Goal: Task Accomplishment & Management: Use online tool/utility

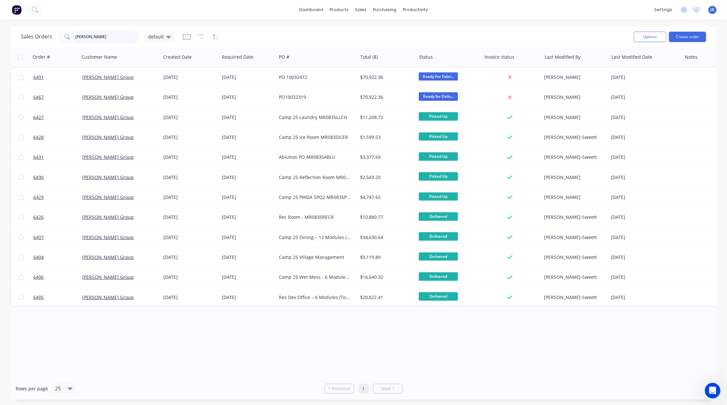
drag, startPoint x: 101, startPoint y: 32, endPoint x: 0, endPoint y: 31, distance: 100.8
click at [0, 33] on html "dashboard products sales purchasing productivity dashboard products Product Cat…" at bounding box center [363, 202] width 727 height 405
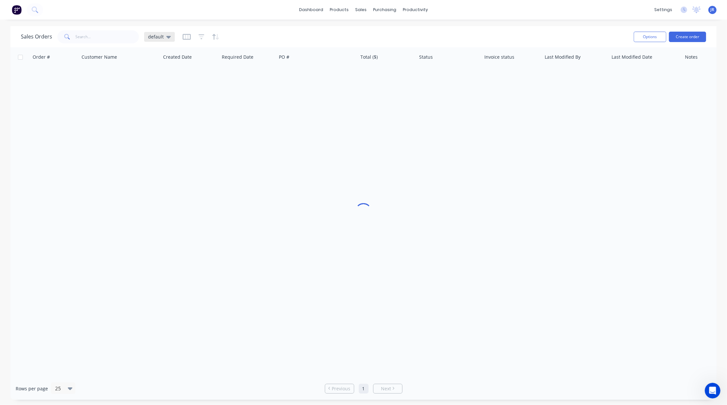
click at [166, 39] on icon at bounding box center [168, 36] width 5 height 7
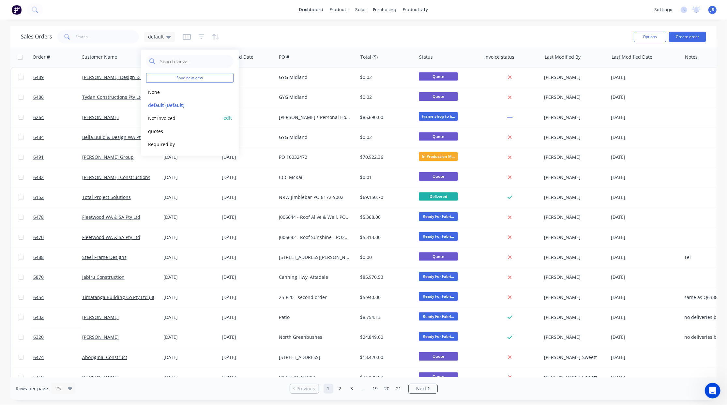
click at [159, 116] on button "Not Invoiced" at bounding box center [183, 118] width 74 height 8
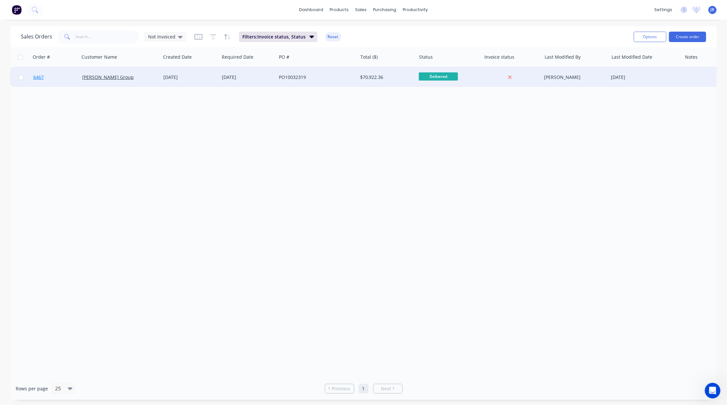
click at [37, 78] on span "6467" at bounding box center [38, 77] width 10 height 7
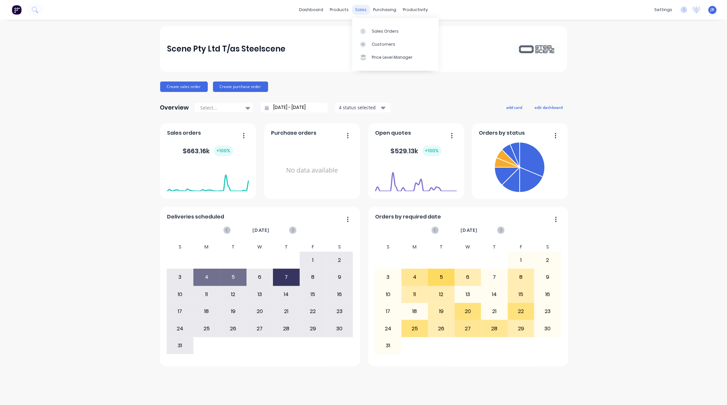
click at [360, 7] on div "sales" at bounding box center [361, 10] width 18 height 10
click at [369, 34] on link "Sales Orders" at bounding box center [395, 30] width 86 height 13
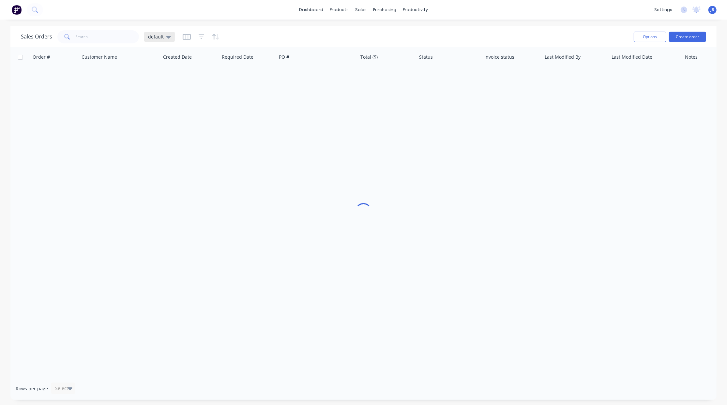
click at [161, 37] on span "default" at bounding box center [156, 36] width 16 height 7
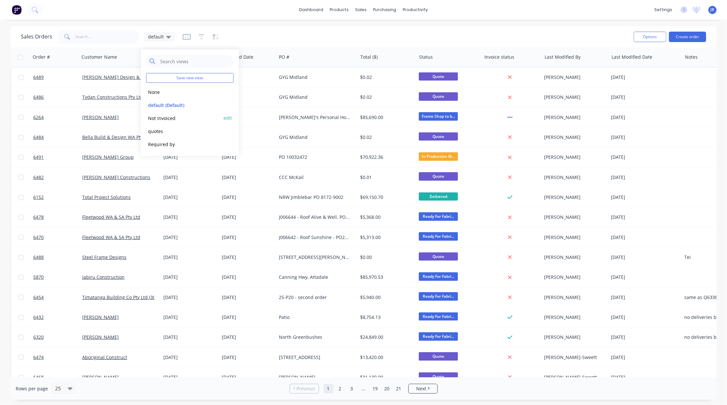
click at [162, 120] on button "Not Invoiced" at bounding box center [183, 118] width 74 height 8
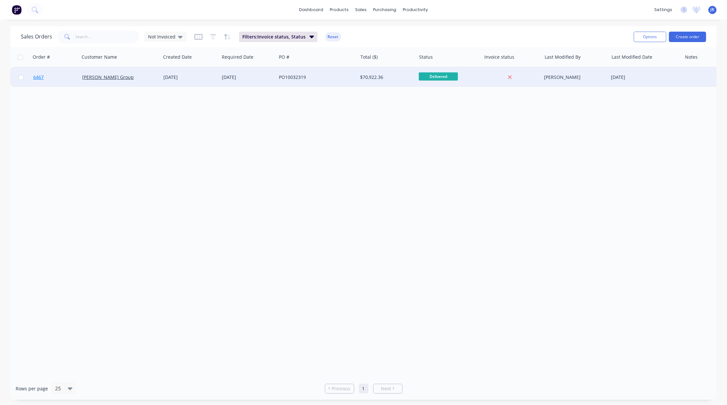
click at [34, 79] on span "6467" at bounding box center [38, 77] width 10 height 7
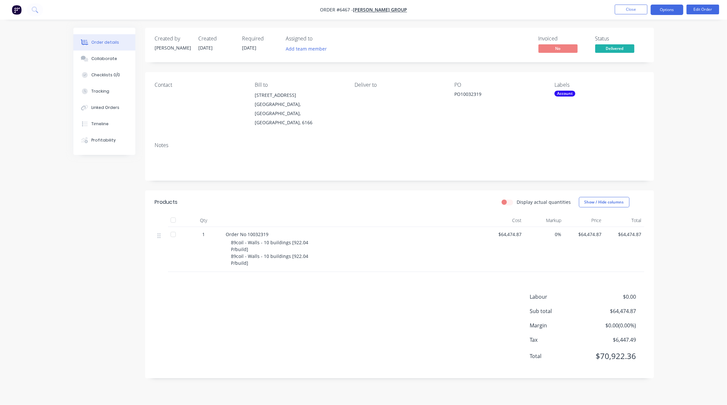
click at [663, 8] on button "Options" at bounding box center [667, 10] width 33 height 10
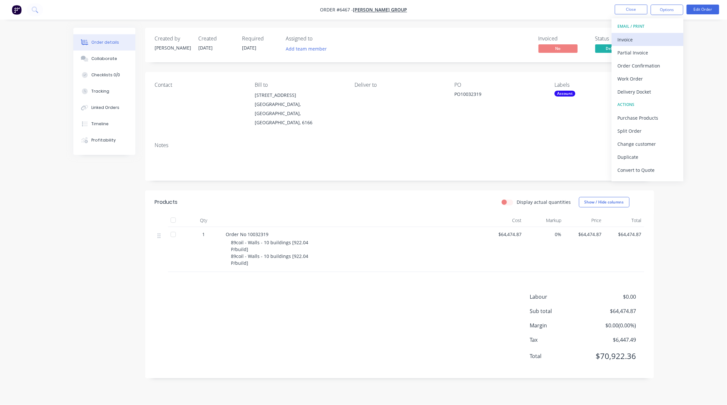
click at [629, 38] on div "Invoice" at bounding box center [647, 39] width 60 height 9
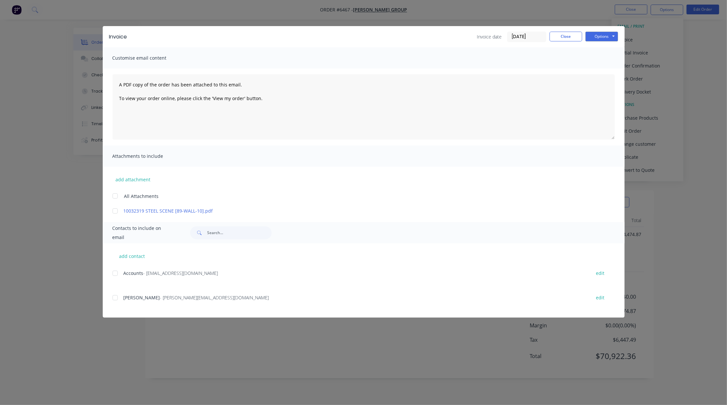
click at [118, 209] on div at bounding box center [115, 210] width 13 height 13
drag, startPoint x: 113, startPoint y: 275, endPoint x: 113, endPoint y: 290, distance: 15.4
click at [113, 274] on div at bounding box center [115, 273] width 13 height 13
click at [113, 299] on div at bounding box center [115, 297] width 13 height 13
click at [594, 39] on button "Options" at bounding box center [601, 37] width 33 height 10
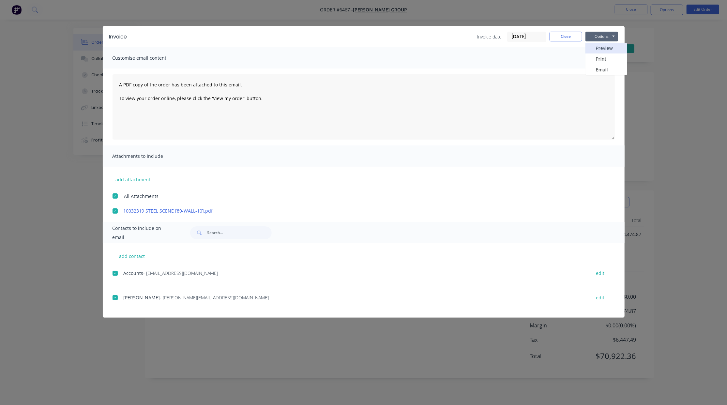
click at [603, 47] on button "Preview" at bounding box center [606, 48] width 42 height 11
click at [111, 209] on div at bounding box center [115, 210] width 13 height 13
click at [115, 275] on div at bounding box center [115, 273] width 13 height 13
click at [115, 297] on div at bounding box center [115, 297] width 13 height 13
click at [615, 35] on button "Options" at bounding box center [601, 37] width 33 height 10
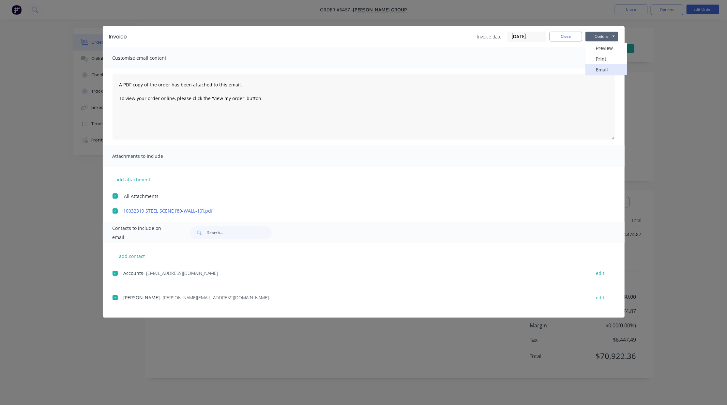
click at [598, 68] on button "Email" at bounding box center [606, 69] width 42 height 11
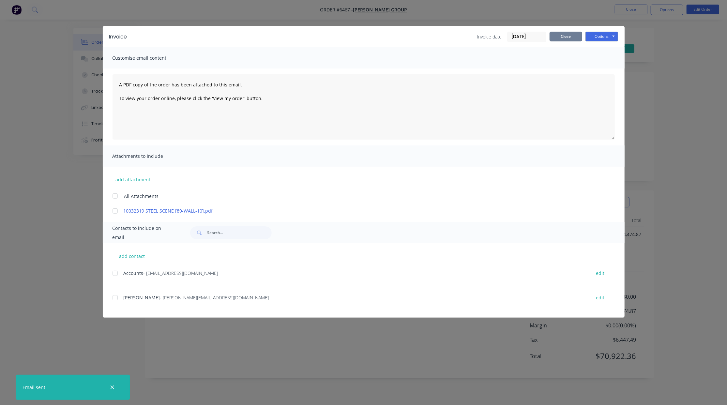
click at [556, 38] on button "Close" at bounding box center [565, 37] width 33 height 10
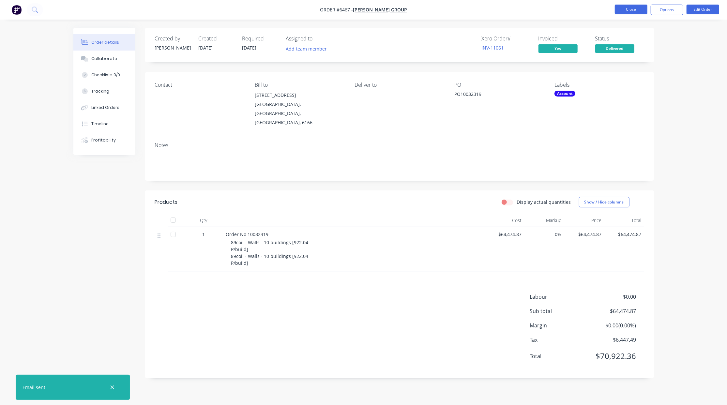
click at [622, 11] on button "Close" at bounding box center [631, 10] width 33 height 10
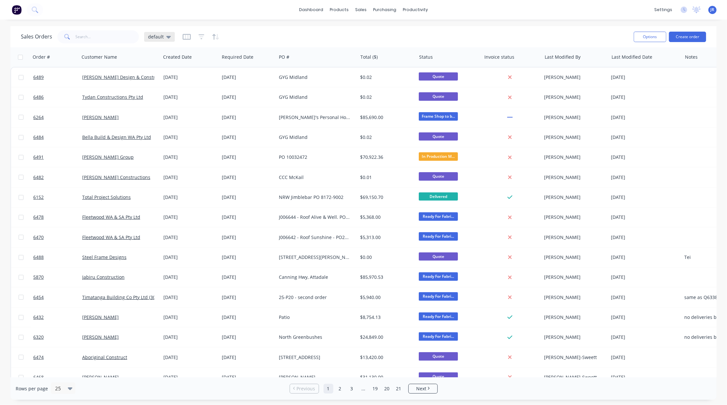
click at [156, 35] on span "default" at bounding box center [156, 36] width 16 height 7
click at [154, 118] on button "Not Invoiced" at bounding box center [183, 118] width 74 height 8
